Goal: Task Accomplishment & Management: Use online tool/utility

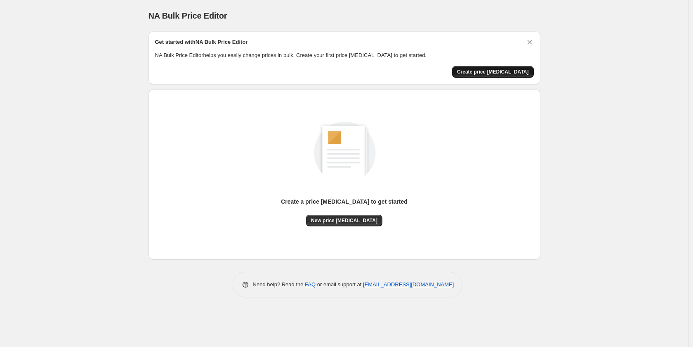
click at [508, 73] on span "Create price [MEDICAL_DATA]" at bounding box center [493, 72] width 72 height 7
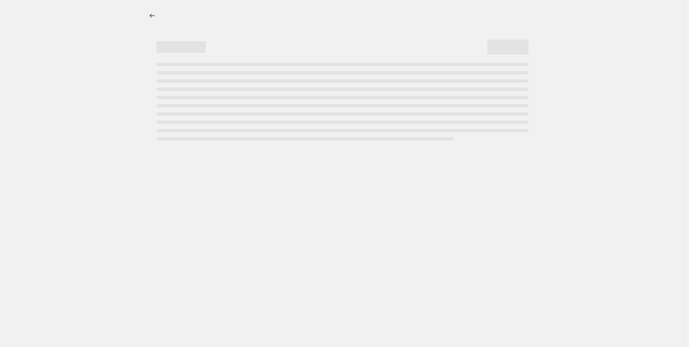
select select "percentage"
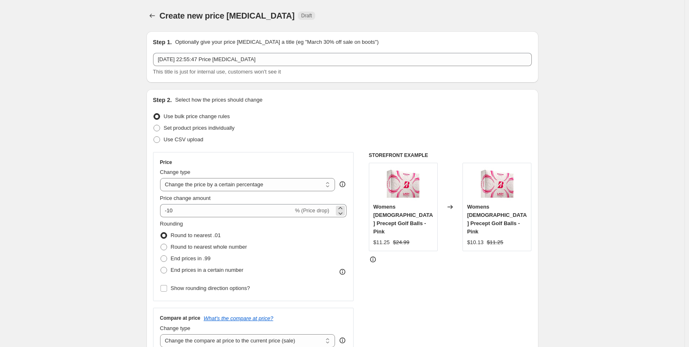
click at [320, 210] on span "% (Price drop)" at bounding box center [312, 210] width 34 height 6
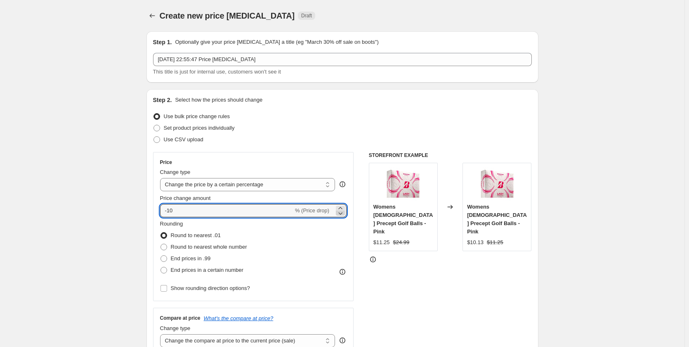
click at [345, 209] on icon at bounding box center [340, 213] width 8 height 8
drag, startPoint x: 340, startPoint y: 208, endPoint x: 292, endPoint y: 206, distance: 48.8
click at [340, 208] on icon at bounding box center [340, 208] width 8 height 8
type input "20"
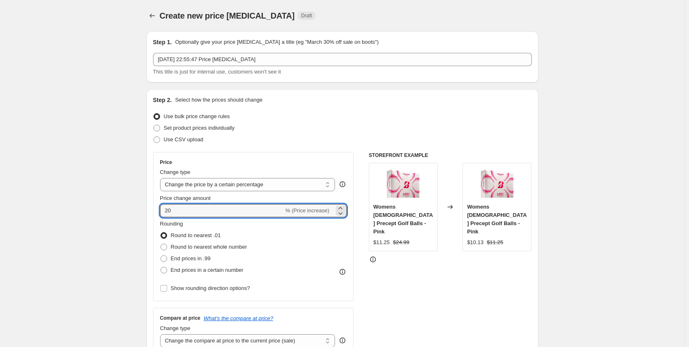
drag, startPoint x: 96, startPoint y: 189, endPoint x: 111, endPoint y: 190, distance: 15.7
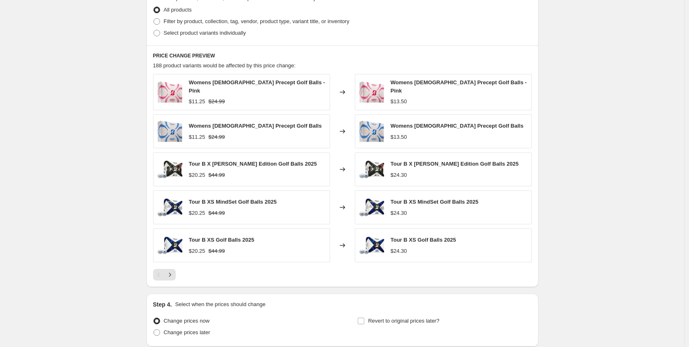
scroll to position [479, 0]
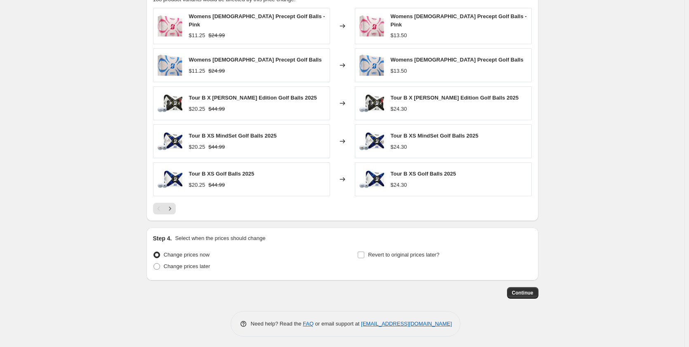
drag, startPoint x: 571, startPoint y: 256, endPoint x: 540, endPoint y: 284, distance: 41.2
click at [530, 291] on span "Continue" at bounding box center [522, 292] width 21 height 7
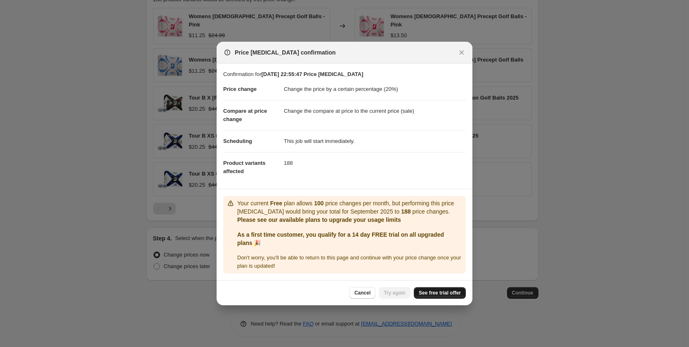
click at [438, 295] on span "See free trial offer" at bounding box center [440, 292] width 42 height 7
click at [399, 290] on span "Try again" at bounding box center [395, 292] width 22 height 7
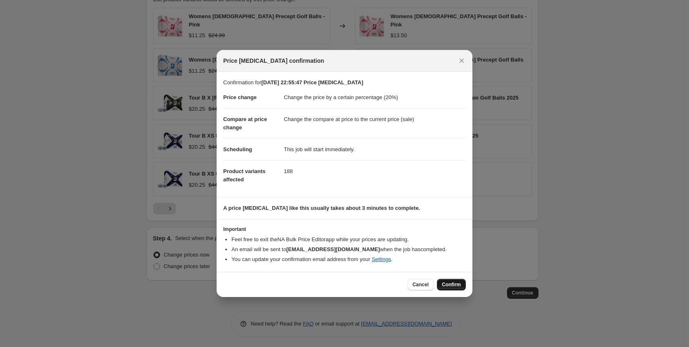
click at [456, 284] on span "Confirm" at bounding box center [451, 284] width 19 height 7
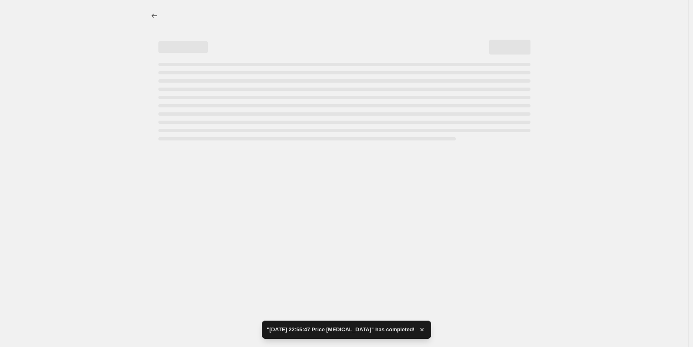
select select "percentage"
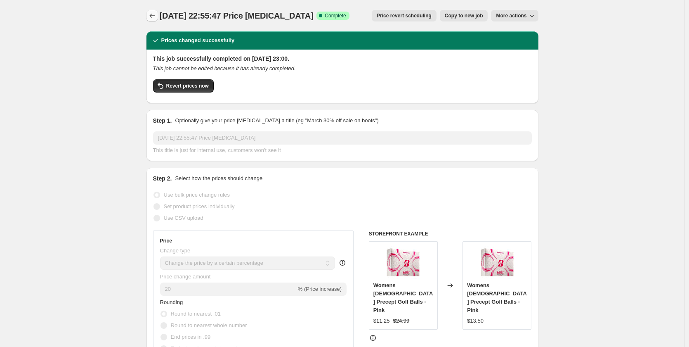
click at [152, 15] on icon "Price change jobs" at bounding box center [151, 16] width 5 height 4
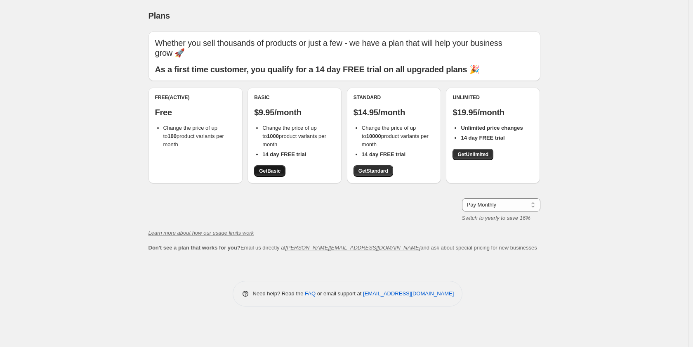
click at [276, 171] on span "Get Basic" at bounding box center [269, 171] width 21 height 7
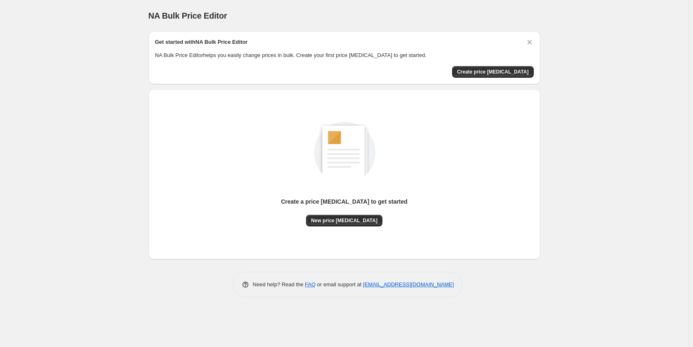
click at [81, 61] on div "NA Bulk Price Editor. This page is ready NA Bulk Price Editor Get started with …" at bounding box center [344, 173] width 689 height 347
